Goal: Navigation & Orientation: Find specific page/section

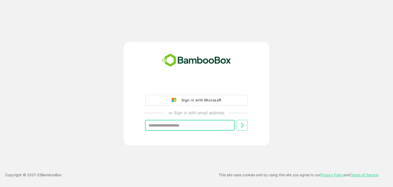
click at [189, 127] on input "text" at bounding box center [190, 125] width 90 height 11
type input "**********"
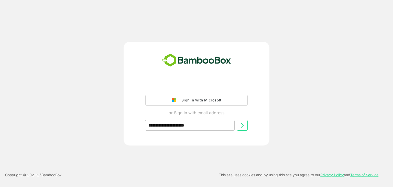
click at [243, 126] on icon at bounding box center [242, 125] width 3 height 5
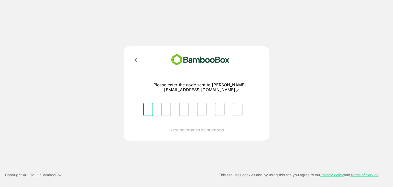
click at [150, 103] on input "Please enter OTP character 1" at bounding box center [148, 109] width 10 height 13
type input "*"
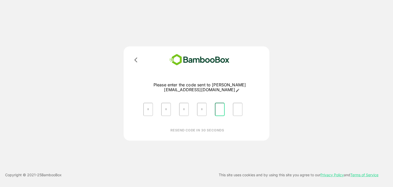
type input "*"
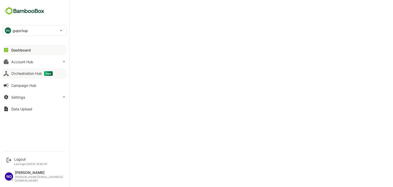
click at [28, 74] on div "Orchestration Hub New" at bounding box center [31, 73] width 41 height 5
click at [14, 62] on div "Account Hub" at bounding box center [22, 62] width 22 height 4
click at [17, 73] on div "Orchestration Hub New" at bounding box center [32, 73] width 43 height 5
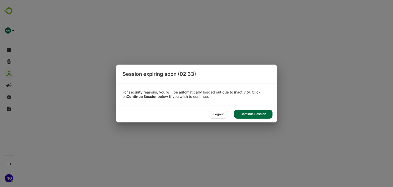
click at [250, 108] on div "Logout Continue Session" at bounding box center [196, 114] width 160 height 16
click at [250, 112] on div "Continue Session" at bounding box center [253, 113] width 38 height 9
